Goal: Task Accomplishment & Management: Use online tool/utility

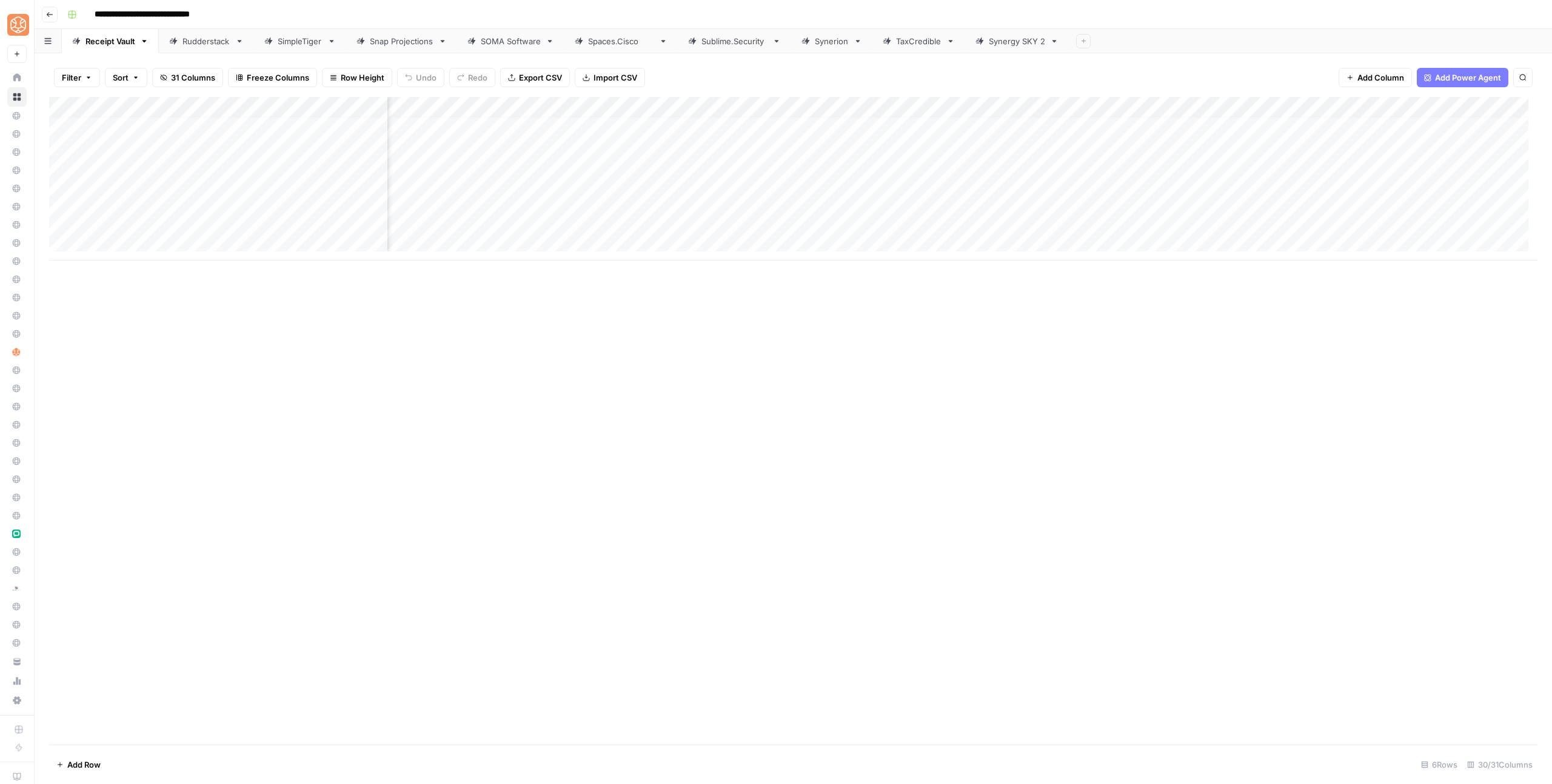
scroll to position [9, 708]
click at [967, 201] on div "Add Column" at bounding box center [793, 178] width 1489 height 164
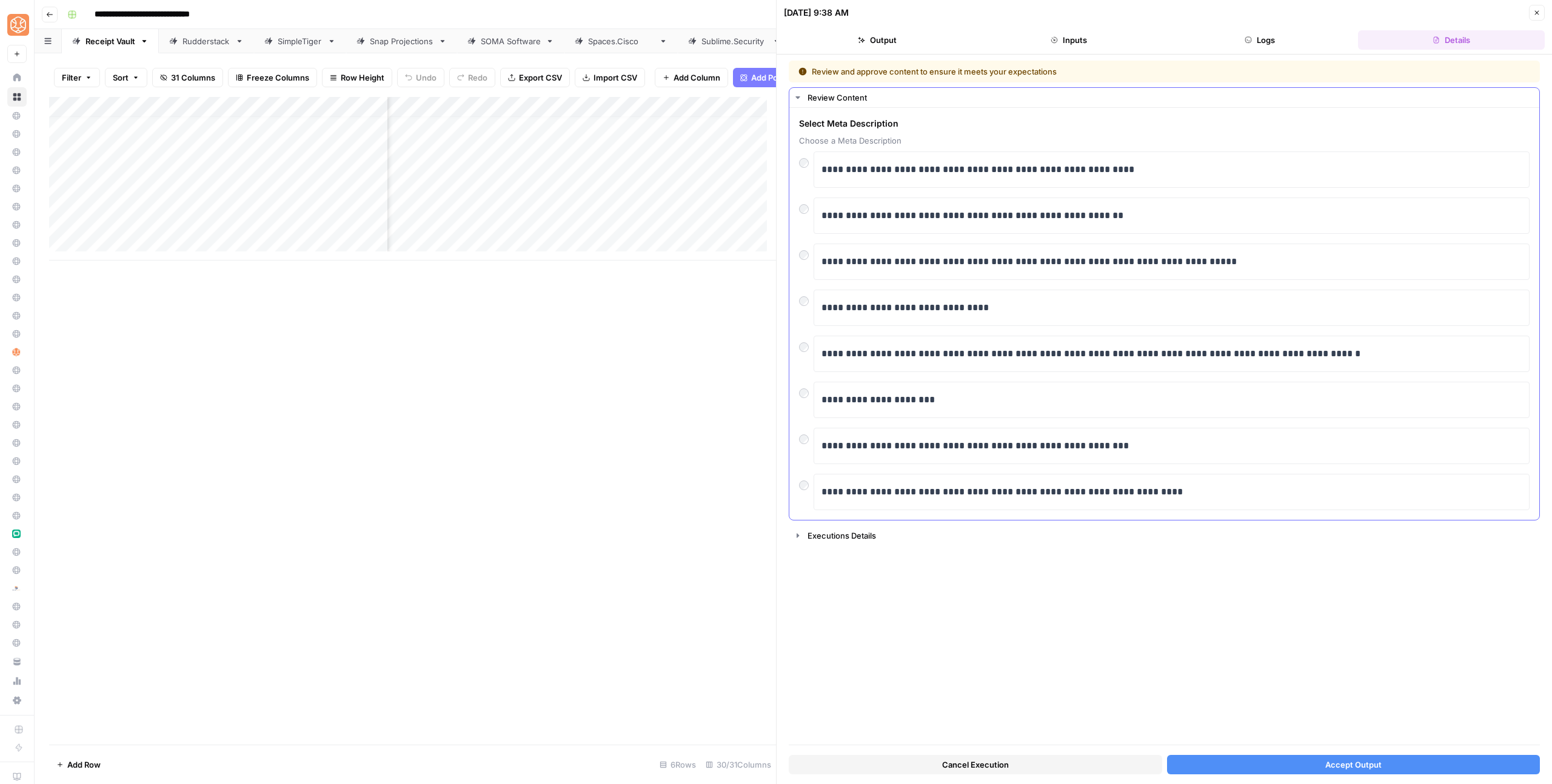
drag, startPoint x: 795, startPoint y: 346, endPoint x: 825, endPoint y: 356, distance: 31.6
click at [796, 346] on div "**********" at bounding box center [1164, 314] width 750 height 412
click at [1348, 756] on button "Accept Output" at bounding box center [1354, 765] width 374 height 19
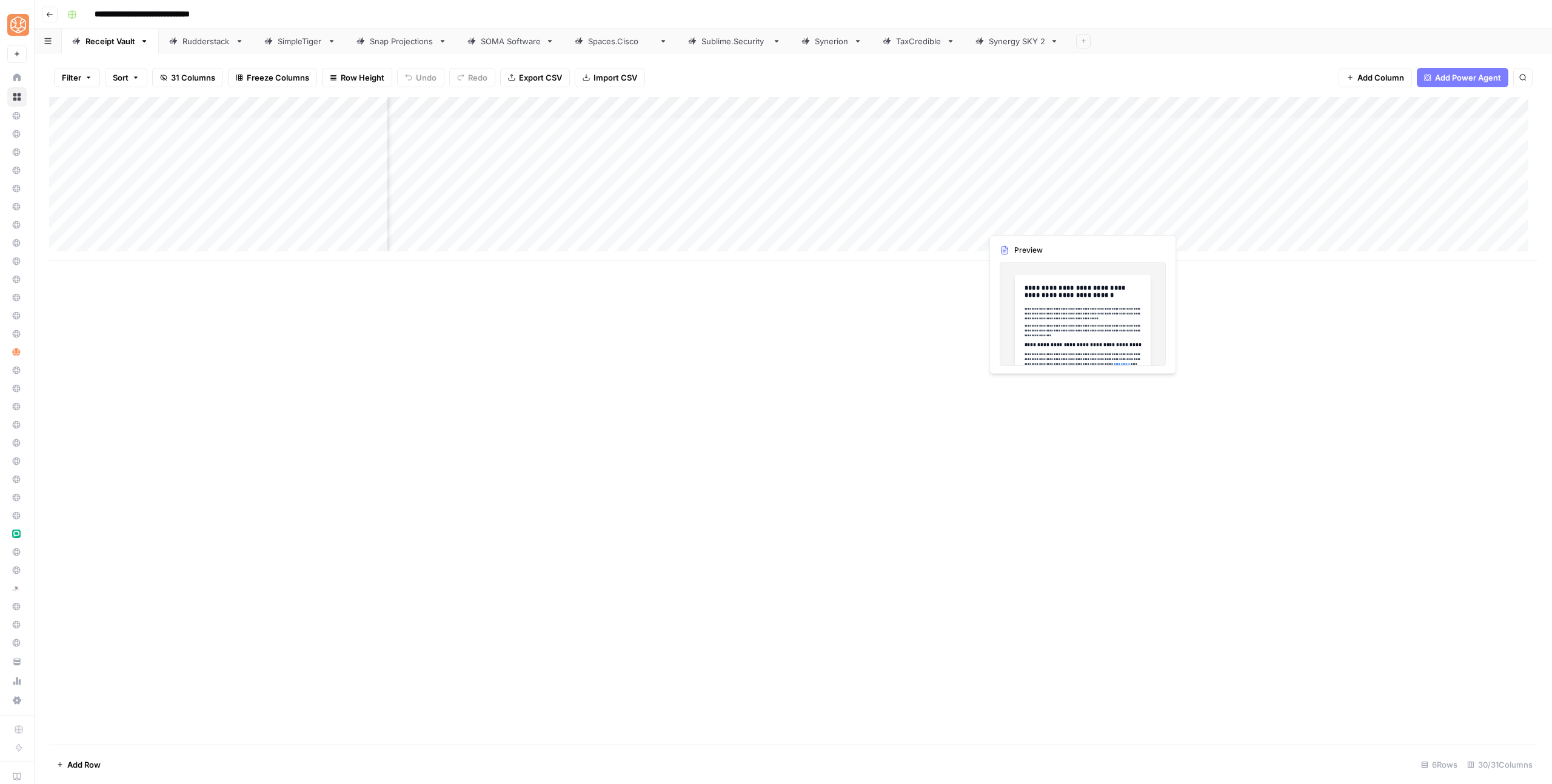
click at [995, 220] on div "Add Column" at bounding box center [793, 178] width 1489 height 164
click at [1078, 222] on div "Add Column" at bounding box center [793, 178] width 1489 height 164
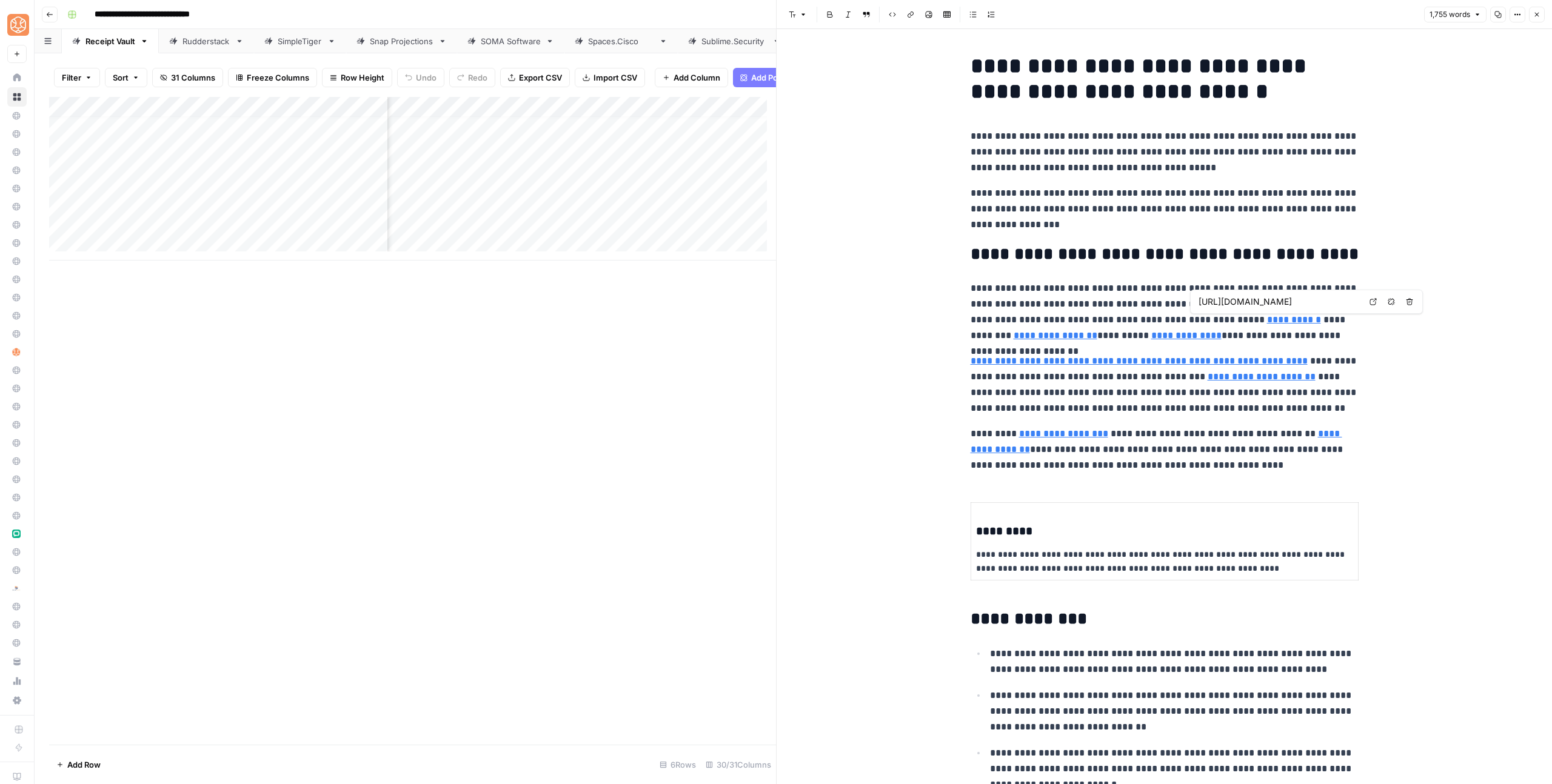
type input "[URL][DOMAIN_NAME]"
click at [1534, 17] on icon "button" at bounding box center [1537, 14] width 8 height 8
